Goal: Find specific page/section: Find specific page/section

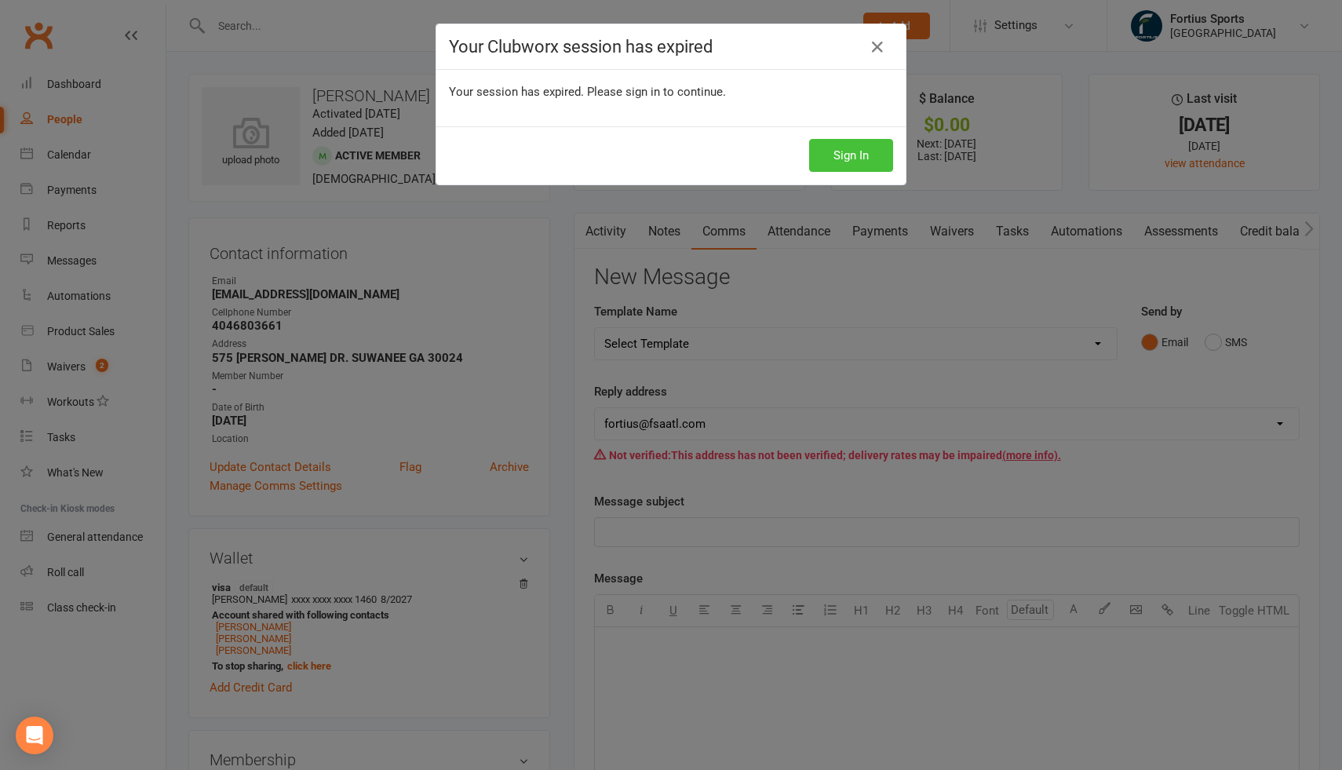
click at [863, 158] on button "Sign In" at bounding box center [851, 155] width 84 height 33
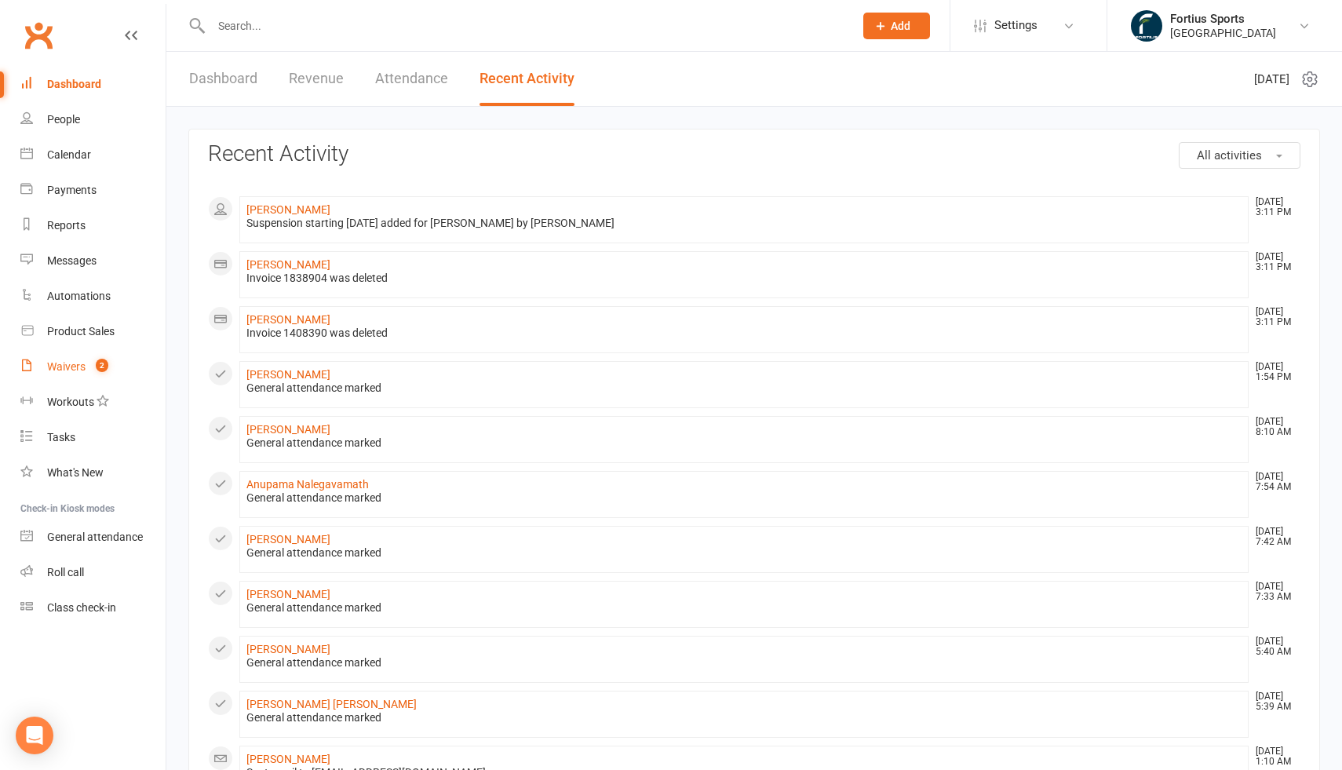
click at [77, 370] on div "Waivers" at bounding box center [66, 366] width 38 height 13
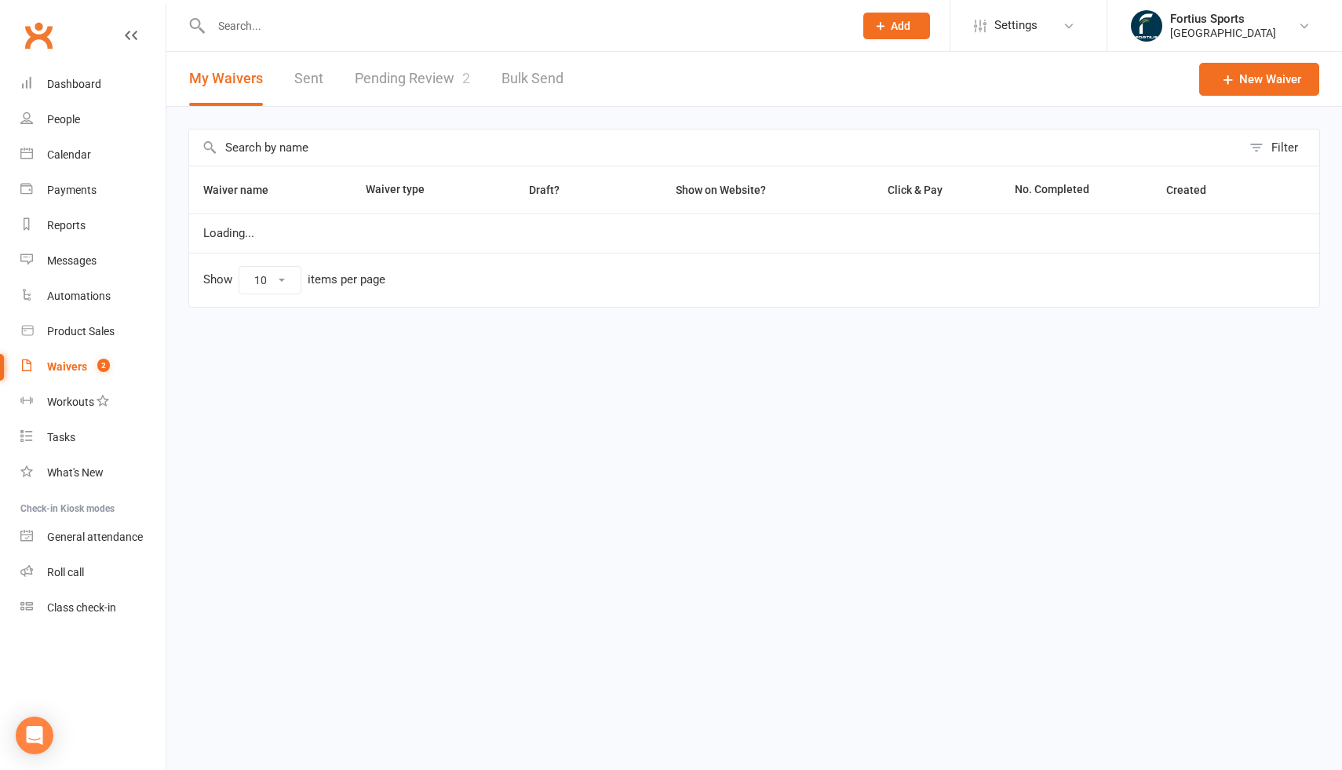
select select "100"
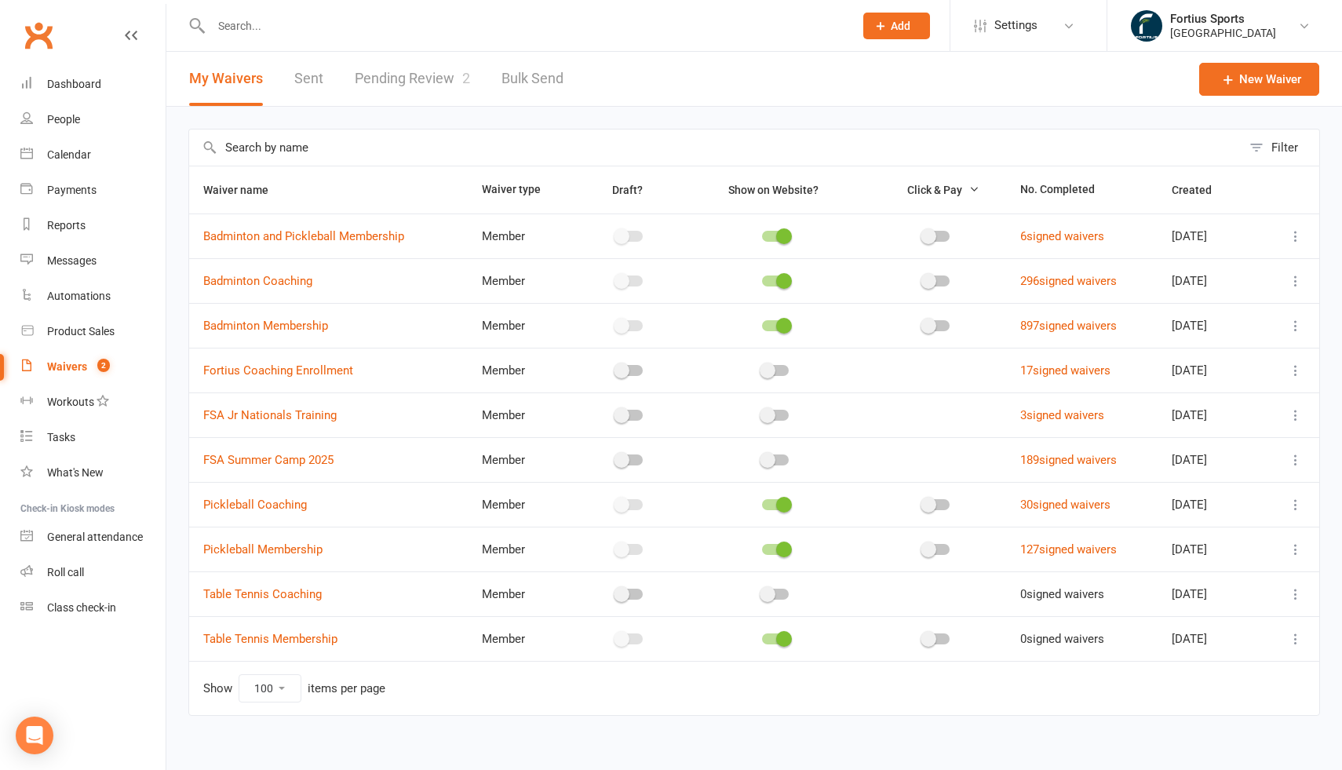
click at [403, 80] on link "Pending Review 2" at bounding box center [412, 79] width 115 height 54
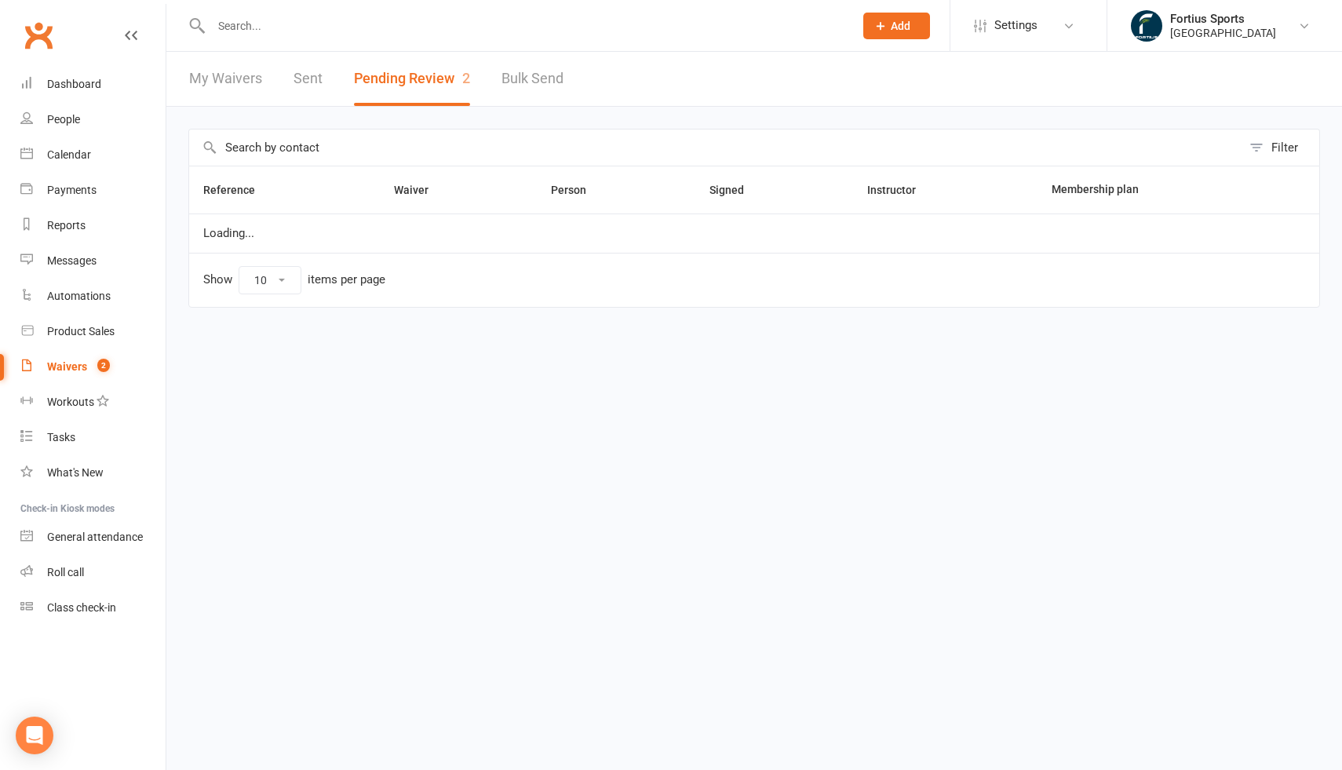
select select "100"
